Goal: Task Accomplishment & Management: Manage account settings

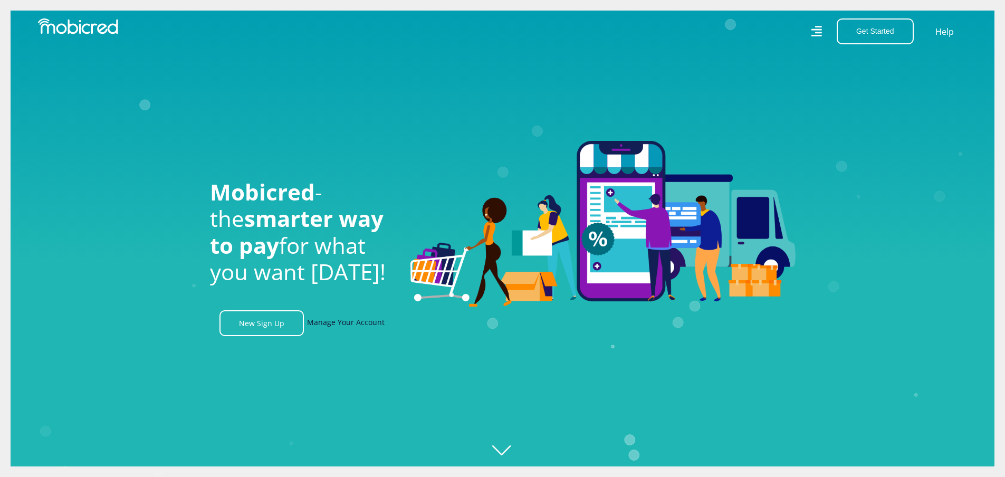
scroll to position [0, 752]
click at [343, 325] on link "Manage Your Account" at bounding box center [346, 323] width 78 height 26
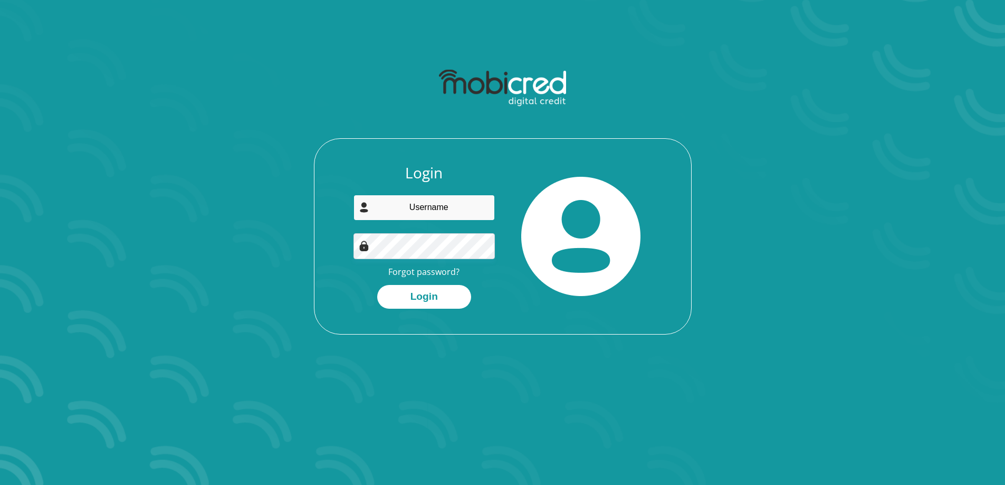
click at [459, 210] on input "email" at bounding box center [423, 208] width 141 height 26
type input "liezl.piek@gmail.com"
click at [517, 232] on div at bounding box center [581, 236] width 157 height 145
click at [428, 294] on button "Login" at bounding box center [424, 297] width 94 height 24
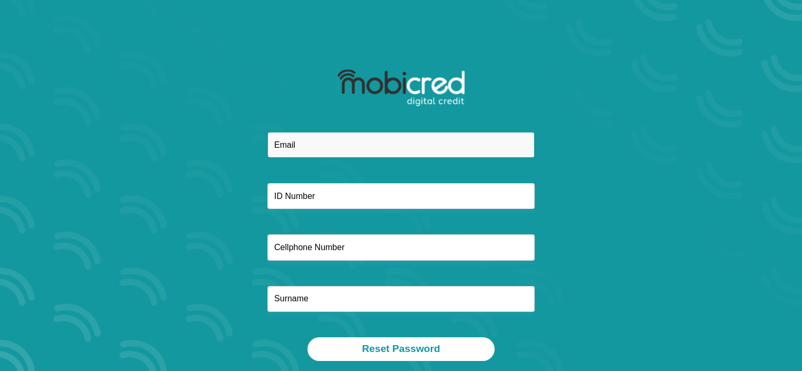
click at [344, 152] on input "email" at bounding box center [400, 145] width 267 height 26
type input "liezl.piek@gmail.com"
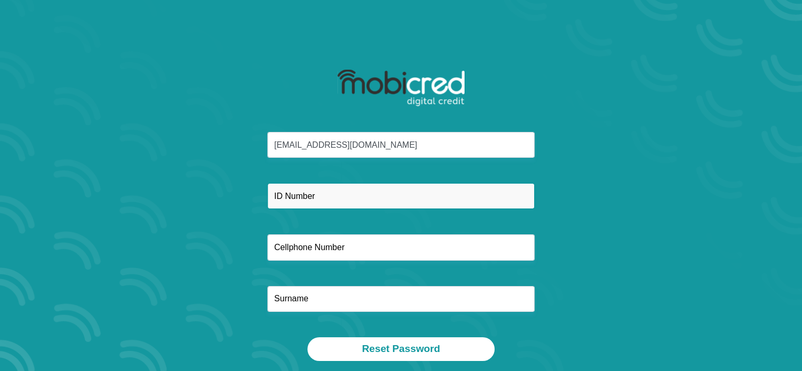
click at [344, 199] on input "text" at bounding box center [400, 196] width 267 height 26
click at [344, 198] on input "text" at bounding box center [400, 196] width 267 height 26
type input "7712180036082"
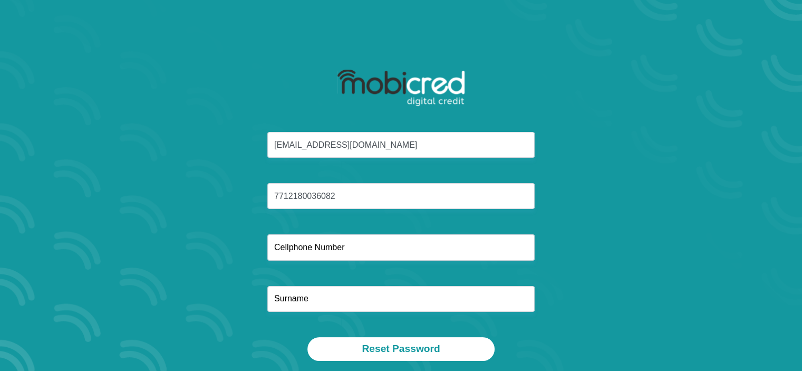
click at [354, 262] on div "liezl.piek@gmail.com 7712180036082" at bounding box center [401, 234] width 566 height 205
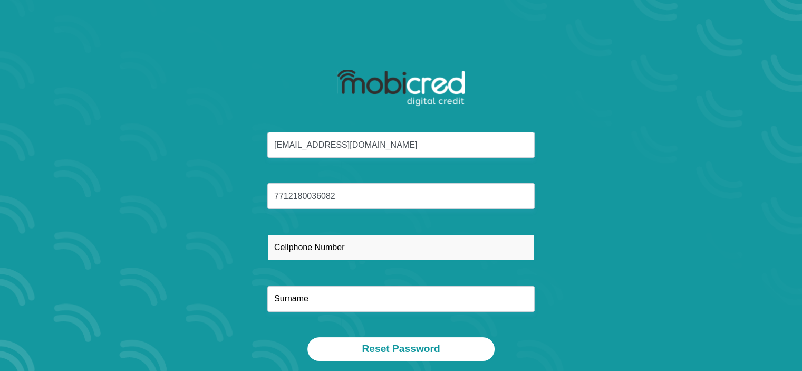
click at [371, 253] on input "text" at bounding box center [400, 247] width 267 height 26
type input "0822228270"
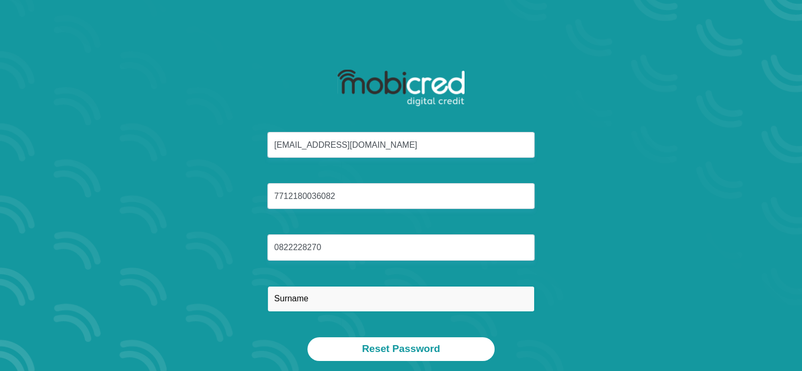
click at [357, 303] on input "text" at bounding box center [400, 299] width 267 height 26
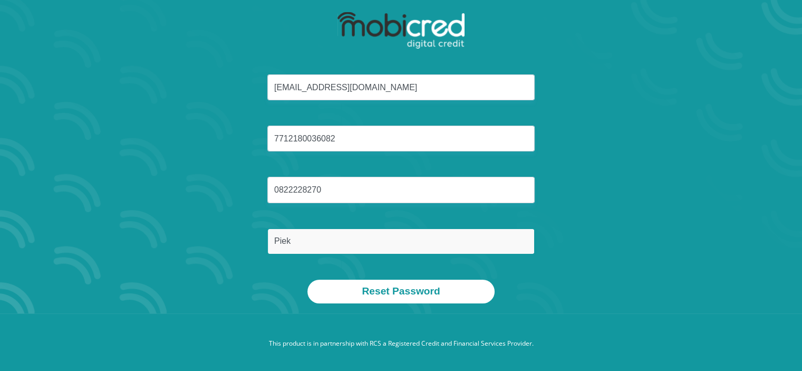
scroll to position [60, 0]
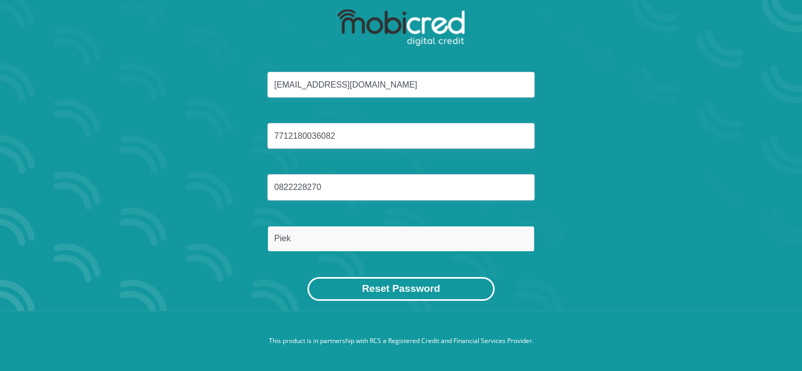
type input "Piek"
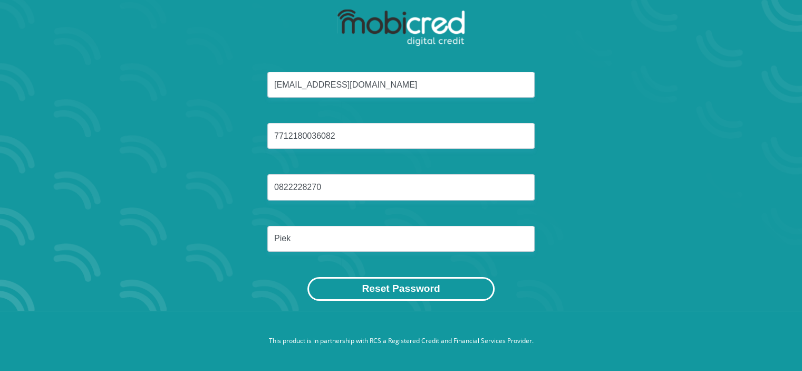
click at [372, 290] on button "Reset Password" at bounding box center [400, 289] width 187 height 24
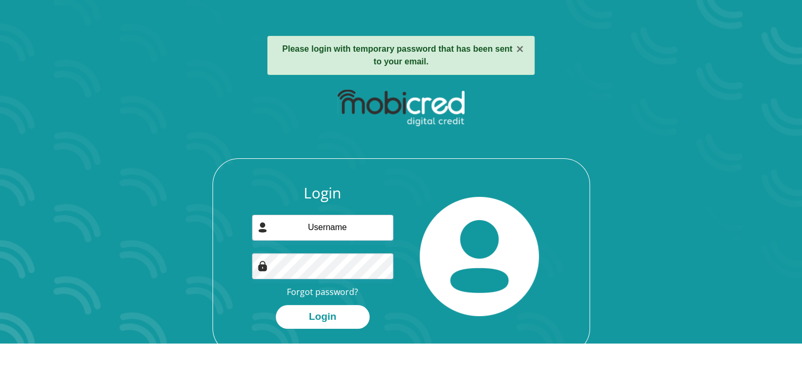
scroll to position [53, 0]
